Goal: Task Accomplishment & Management: Manage account settings

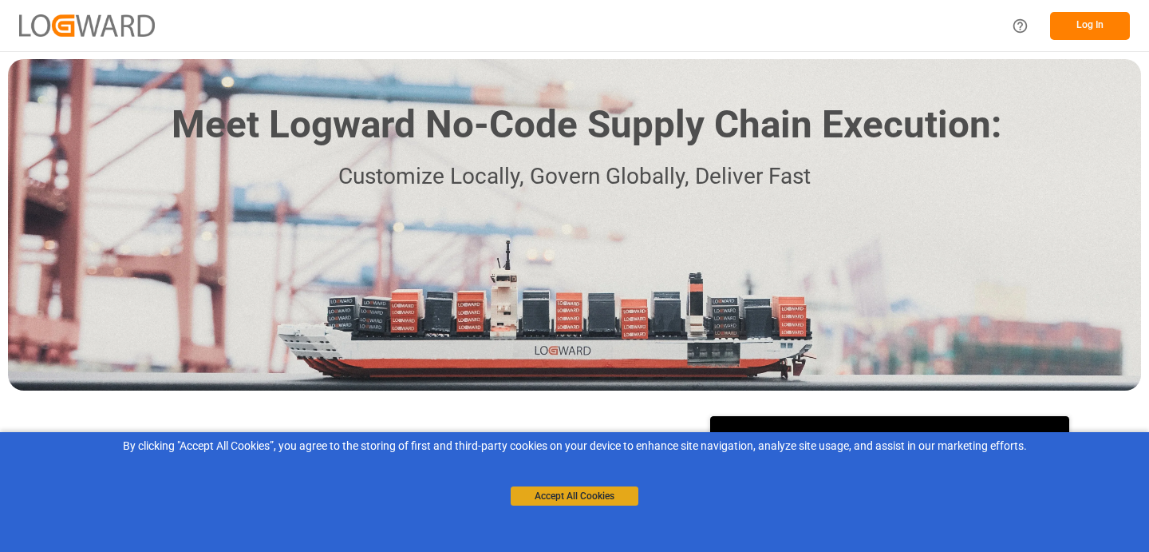
click at [577, 493] on button "Accept All Cookies" at bounding box center [575, 495] width 128 height 19
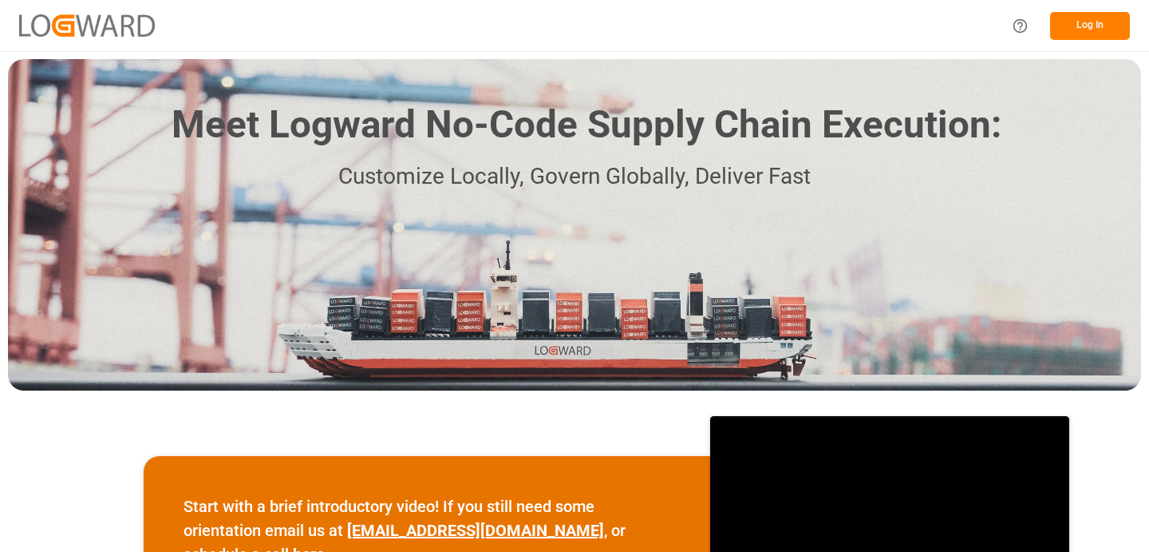
click at [1117, 28] on button "Log In" at bounding box center [1090, 26] width 80 height 28
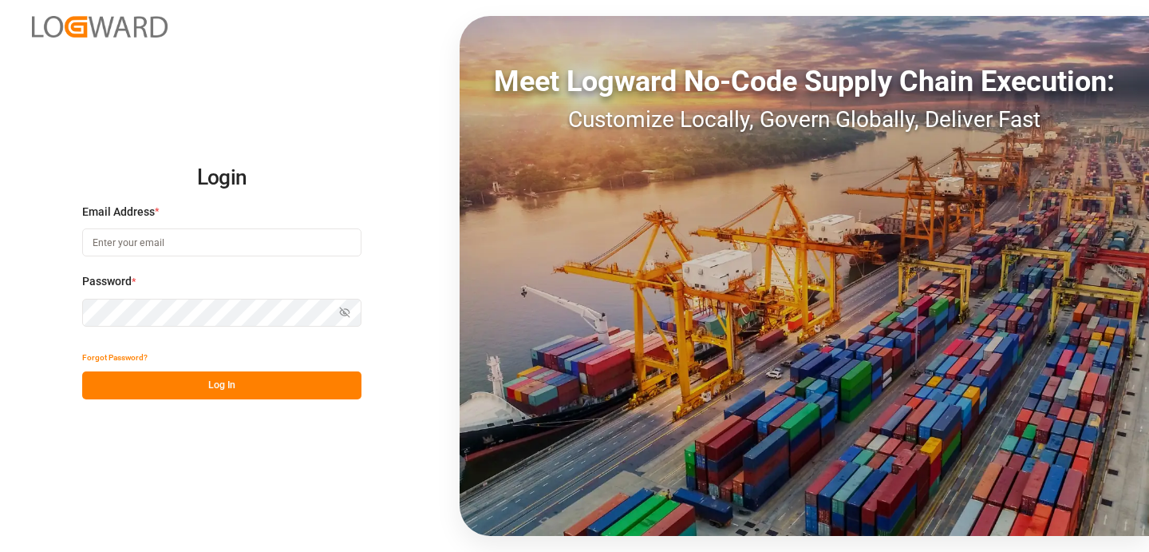
click at [239, 247] on input at bounding box center [221, 242] width 279 height 28
paste input "[PERSON_NAME][EMAIL_ADDRESS][PERSON_NAME][DOMAIN_NAME]"
type input "[PERSON_NAME][EMAIL_ADDRESS][PERSON_NAME][DOMAIN_NAME]"
click at [346, 310] on icon "button" at bounding box center [344, 311] width 11 height 11
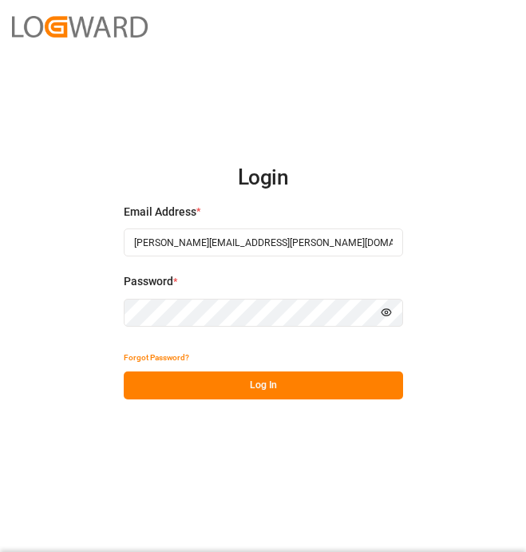
click at [193, 387] on button "Log In" at bounding box center [263, 385] width 279 height 28
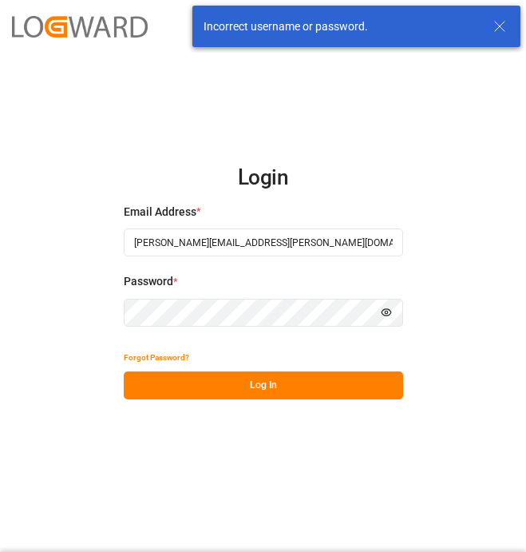
drag, startPoint x: 328, startPoint y: 251, endPoint x: 186, endPoint y: 256, distance: 142.2
click at [186, 256] on div "Email Address * [PERSON_NAME][EMAIL_ADDRESS][PERSON_NAME][DOMAIN_NAME]" at bounding box center [263, 239] width 279 height 70
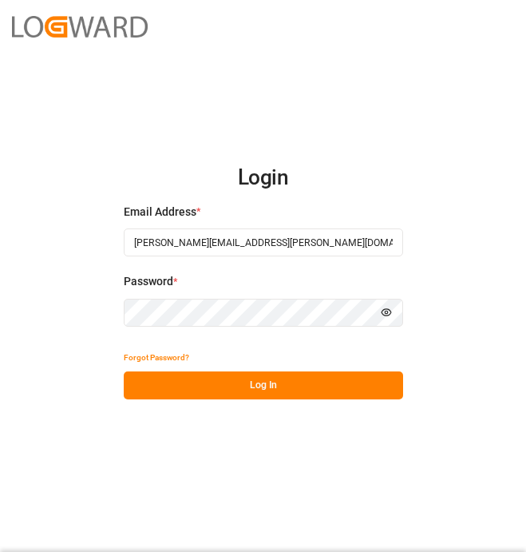
click at [476, 251] on div "Login Email Address * [PERSON_NAME][EMAIL_ADDRESS][PERSON_NAME][DOMAIN_NAME] Pa…" at bounding box center [263, 276] width 526 height 552
click at [433, 259] on div "Login Email Address * [PERSON_NAME][EMAIL_ADDRESS][PERSON_NAME][DOMAIN_NAME] Pa…" at bounding box center [263, 276] width 526 height 552
click at [263, 388] on button "Log In" at bounding box center [263, 385] width 279 height 28
